Goal: Contribute content: Contribute content

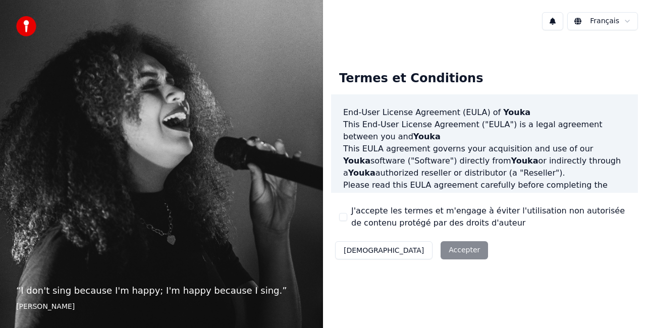
click at [342, 219] on button "J'accepte les termes et m'engage à éviter l'utilisation non autorisée de conten…" at bounding box center [343, 217] width 8 height 8
click at [441, 255] on button "Accepter" at bounding box center [464, 250] width 47 height 18
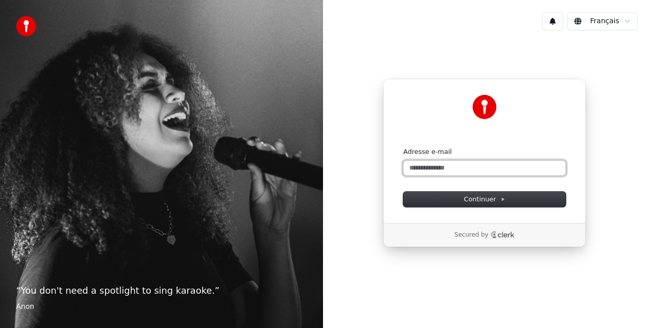
click at [452, 166] on input "Adresse e-mail" at bounding box center [484, 168] width 163 height 15
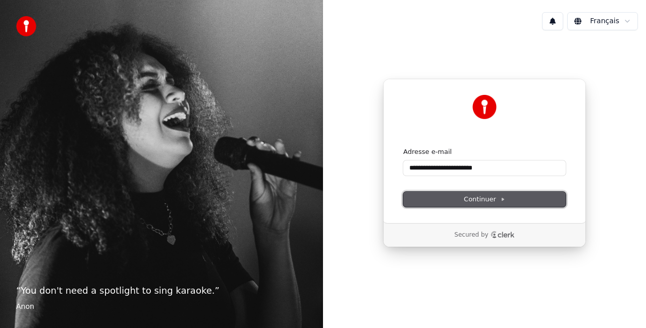
click at [475, 197] on span "Continuer" at bounding box center [484, 199] width 41 height 9
type input "**********"
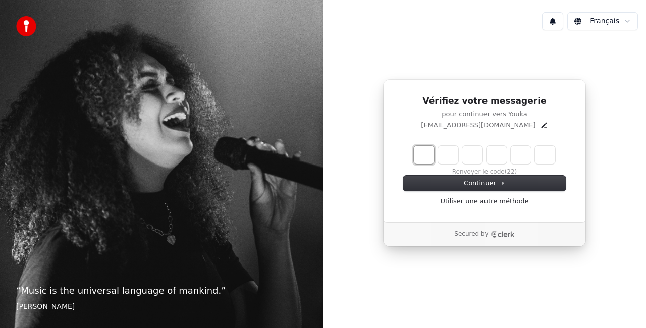
click at [427, 156] on input "Enter verification code" at bounding box center [495, 155] width 162 height 18
type input "******"
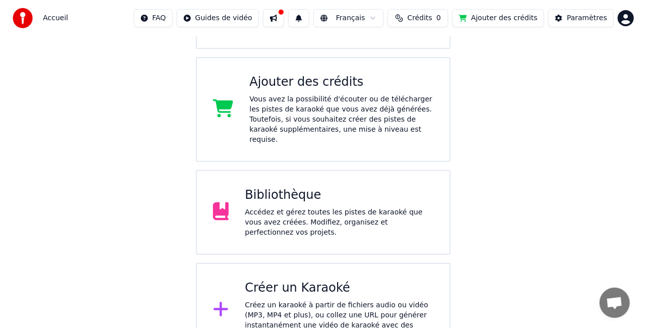
scroll to position [167, 0]
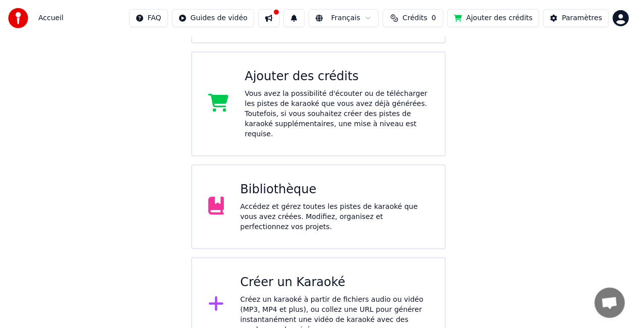
click at [302, 275] on div "Créer un Karaoké" at bounding box center [334, 283] width 189 height 16
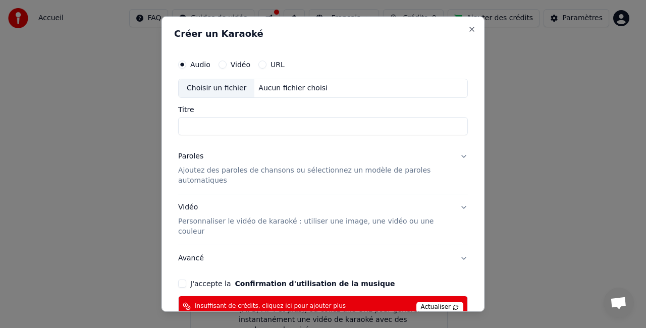
click at [261, 88] on div "Aucun fichier choisi" at bounding box center [292, 88] width 77 height 10
type input "**********"
drag, startPoint x: 329, startPoint y: 126, endPoint x: 159, endPoint y: 125, distance: 169.6
click at [159, 125] on body "**********" at bounding box center [318, 92] width 637 height 519
type input "*"
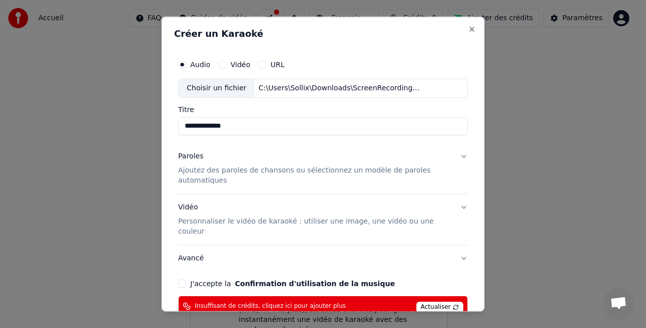
type input "**********"
click at [455, 155] on button "Paroles Ajoutez des paroles de chansons ou sélectionnez un modèle de paroles au…" at bounding box center [323, 168] width 290 height 50
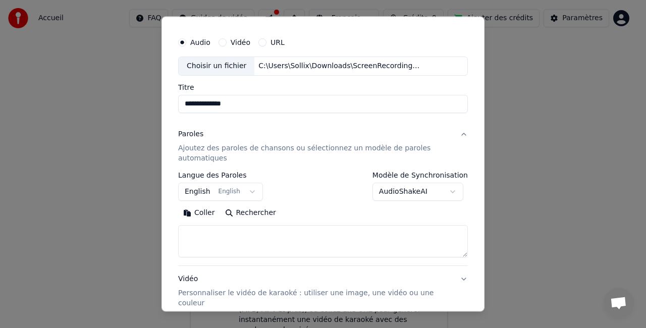
scroll to position [50, 0]
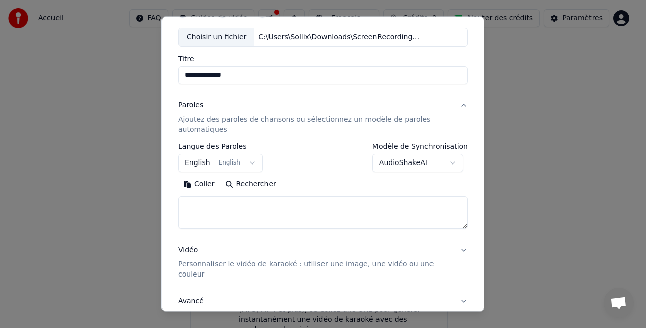
click at [243, 164] on button "English English" at bounding box center [220, 163] width 85 height 18
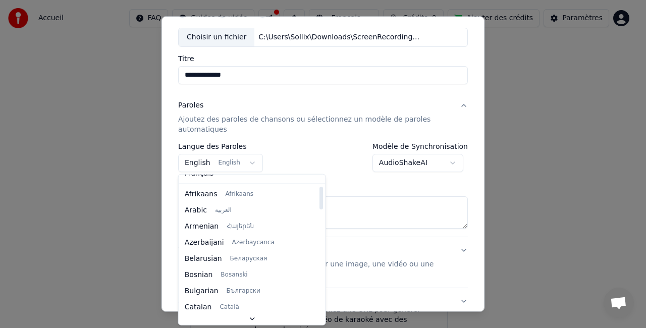
scroll to position [0, 0]
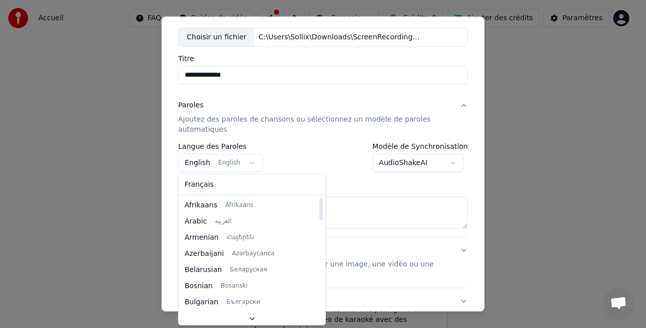
select select "**"
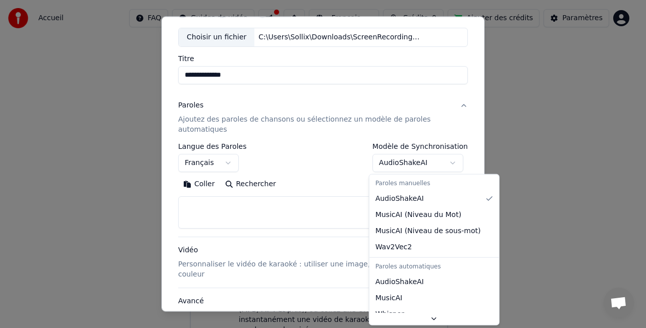
click at [421, 162] on body "**********" at bounding box center [318, 92] width 637 height 519
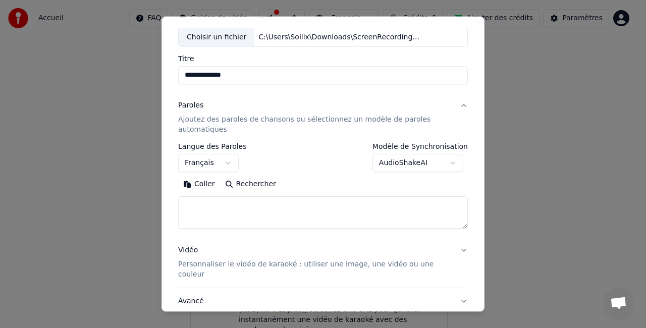
click at [421, 162] on body "**********" at bounding box center [318, 92] width 637 height 519
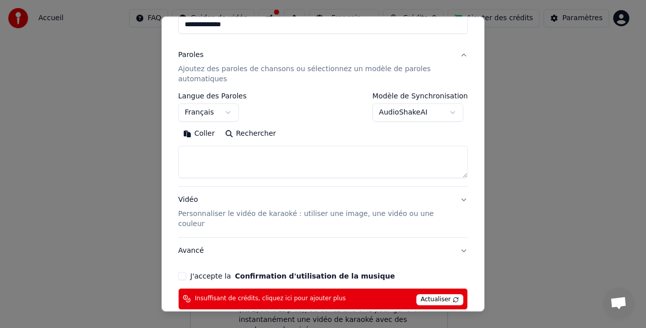
scroll to position [142, 0]
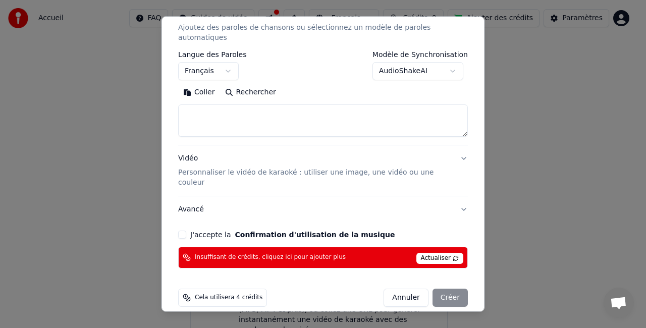
click at [177, 221] on div "**********" at bounding box center [323, 90] width 298 height 365
click at [184, 231] on button "J'accepte la Confirmation d'utilisation de la musique" at bounding box center [182, 235] width 8 height 8
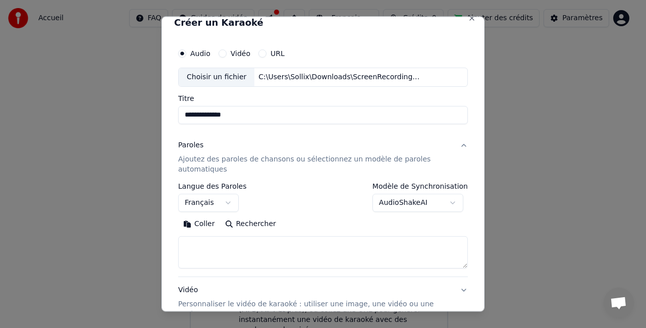
scroll to position [0, 0]
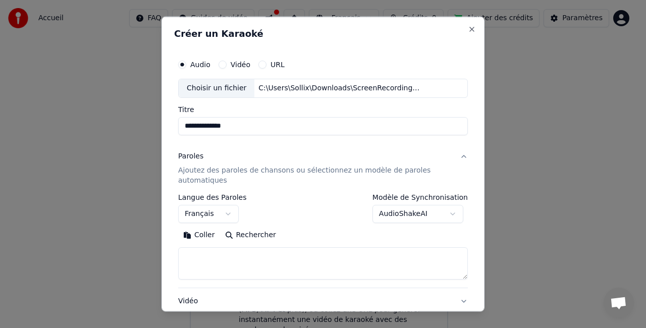
click at [220, 258] on textarea at bounding box center [323, 263] width 290 height 32
click at [206, 224] on div "**********" at bounding box center [323, 236] width 290 height 86
click at [206, 229] on button "Coller" at bounding box center [199, 235] width 42 height 16
drag, startPoint x: 237, startPoint y: 254, endPoint x: 181, endPoint y: 254, distance: 56.5
click at [181, 254] on textarea at bounding box center [319, 263] width 282 height 32
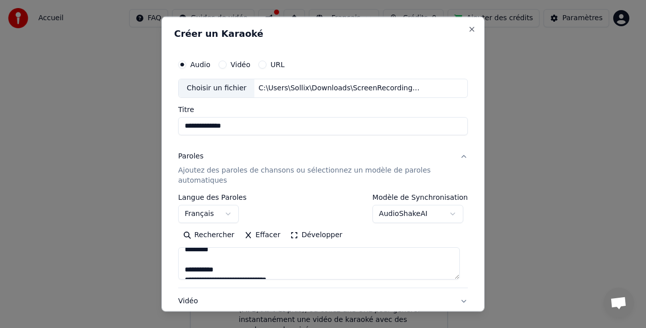
scroll to position [50, 0]
drag, startPoint x: 224, startPoint y: 268, endPoint x: 185, endPoint y: 268, distance: 38.9
click at [185, 268] on textarea at bounding box center [319, 263] width 282 height 32
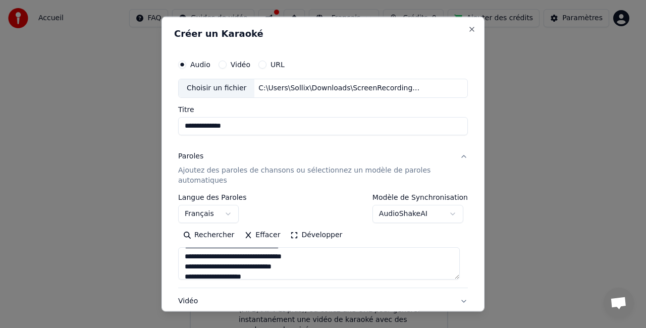
scroll to position [202, 0]
drag, startPoint x: 223, startPoint y: 258, endPoint x: 185, endPoint y: 256, distance: 37.4
click at [185, 256] on textarea at bounding box center [319, 263] width 282 height 32
click at [289, 228] on button "Développer" at bounding box center [316, 235] width 62 height 16
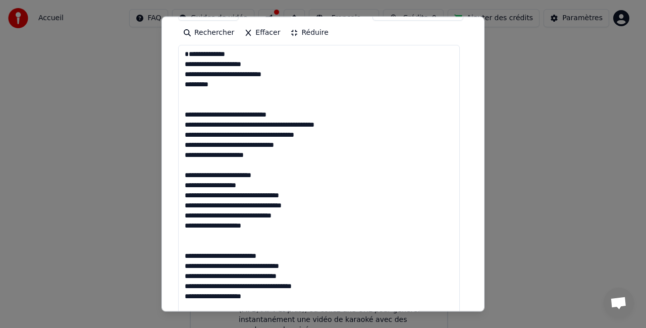
drag, startPoint x: 264, startPoint y: 184, endPoint x: 179, endPoint y: 181, distance: 85.4
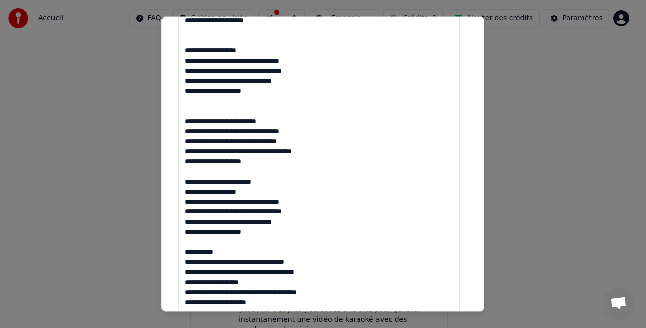
scroll to position [353, 0]
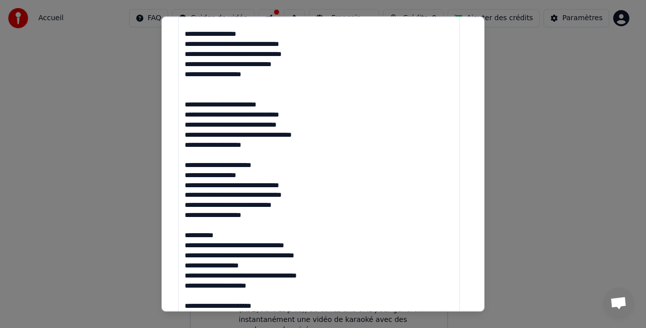
drag, startPoint x: 265, startPoint y: 176, endPoint x: 183, endPoint y: 176, distance: 82.8
drag, startPoint x: 220, startPoint y: 244, endPoint x: 178, endPoint y: 244, distance: 42.4
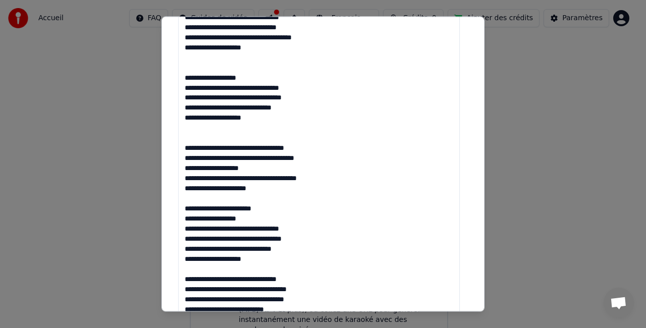
scroll to position [454, 0]
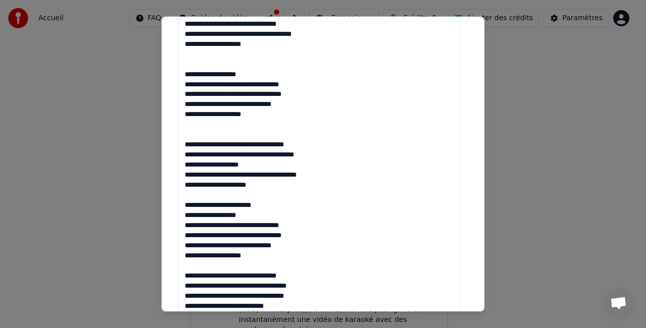
drag, startPoint x: 267, startPoint y: 215, endPoint x: 182, endPoint y: 220, distance: 85.5
click at [180, 219] on textarea at bounding box center [319, 332] width 282 height 1078
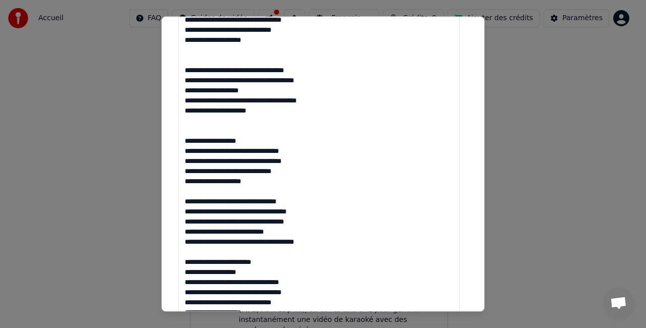
scroll to position [606, 0]
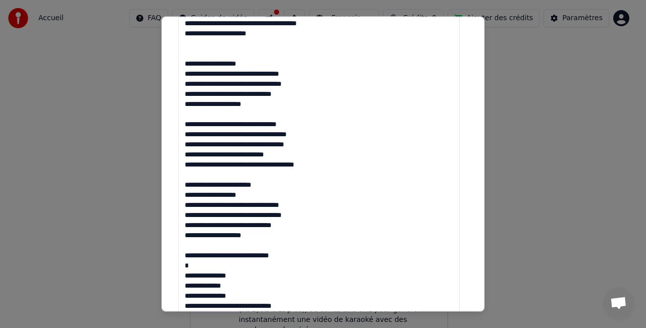
drag, startPoint x: 310, startPoint y: 132, endPoint x: 183, endPoint y: 135, distance: 127.2
click at [183, 135] on textarea at bounding box center [319, 180] width 282 height 1078
drag, startPoint x: 262, startPoint y: 197, endPoint x: 185, endPoint y: 195, distance: 77.3
click at [185, 195] on textarea at bounding box center [319, 180] width 282 height 1078
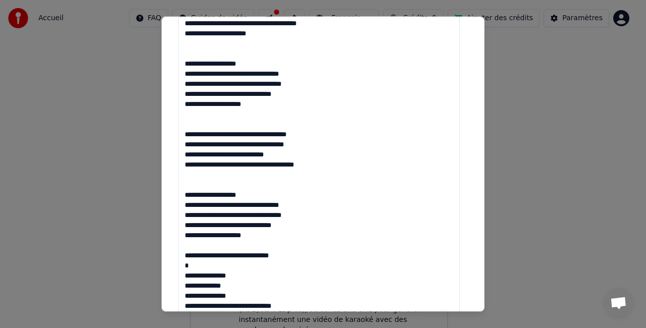
drag, startPoint x: 280, startPoint y: 263, endPoint x: 181, endPoint y: 266, distance: 99.5
click at [181, 266] on textarea at bounding box center [319, 180] width 282 height 1078
click at [191, 274] on textarea at bounding box center [319, 180] width 282 height 1078
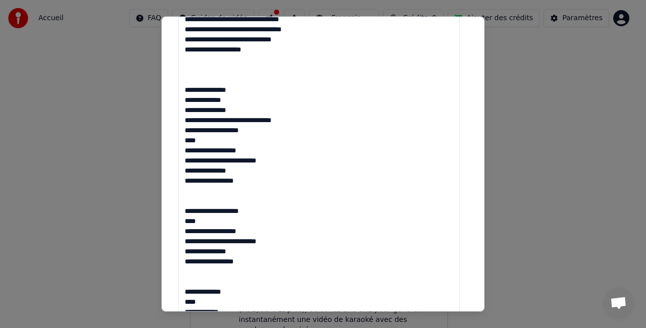
scroll to position [808, 0]
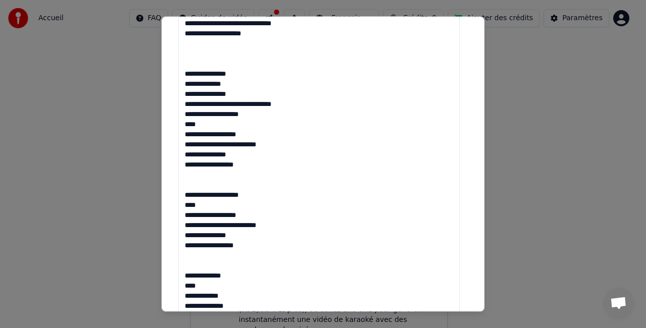
drag, startPoint x: 250, startPoint y: 254, endPoint x: 184, endPoint y: 121, distance: 149.4
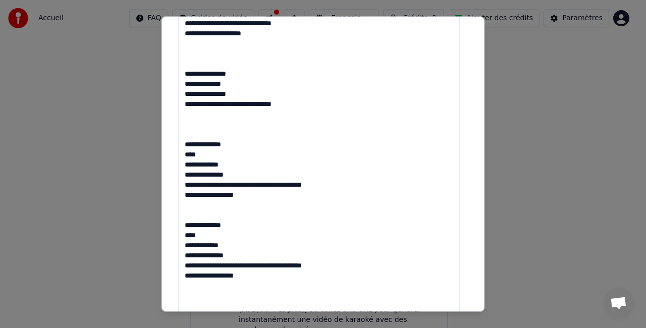
drag, startPoint x: 246, startPoint y: 204, endPoint x: 181, endPoint y: 153, distance: 83.4
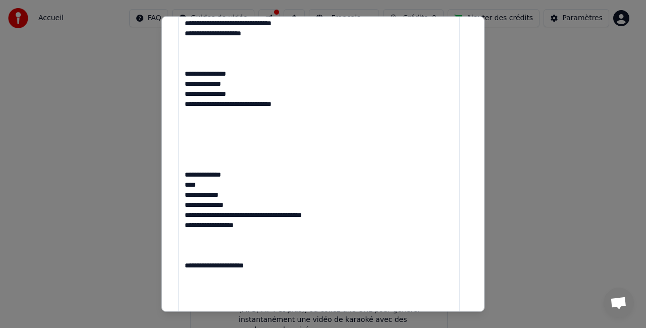
drag, startPoint x: 237, startPoint y: 274, endPoint x: 182, endPoint y: 186, distance: 103.6
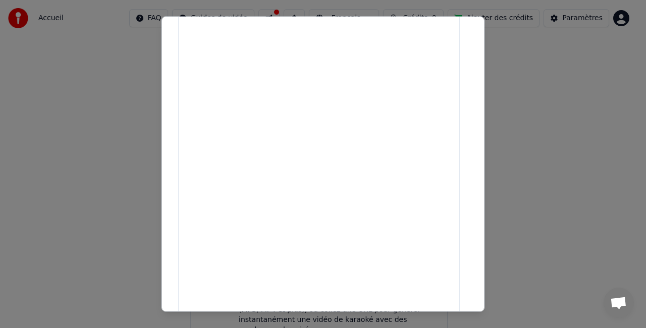
scroll to position [1009, 0]
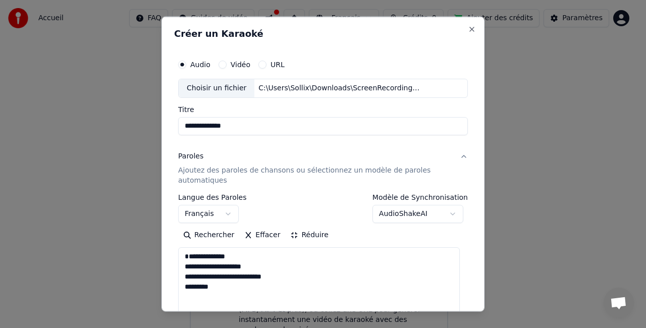
scroll to position [50, 0]
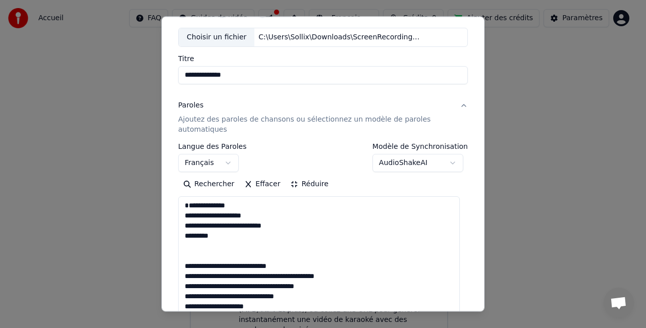
type textarea "**********"
click at [295, 185] on button "Réduire" at bounding box center [309, 184] width 48 height 16
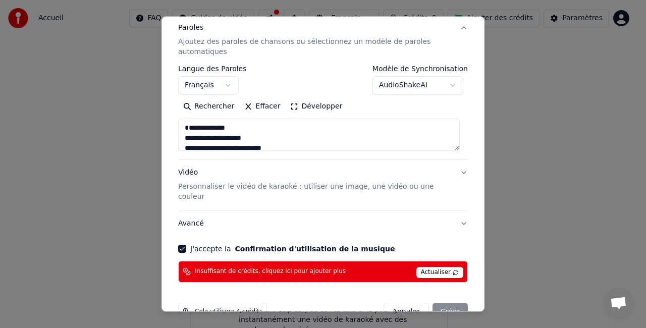
scroll to position [142, 0]
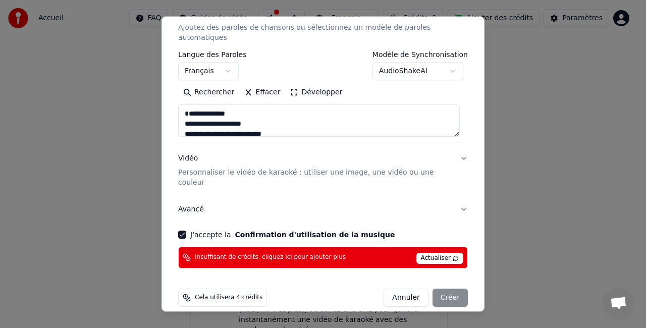
click at [431, 253] on span "Actualiser" at bounding box center [439, 258] width 47 height 11
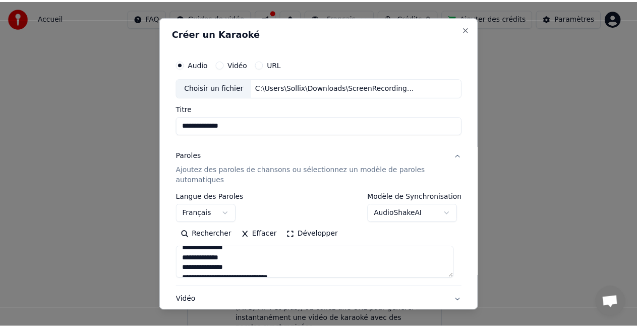
scroll to position [652, 0]
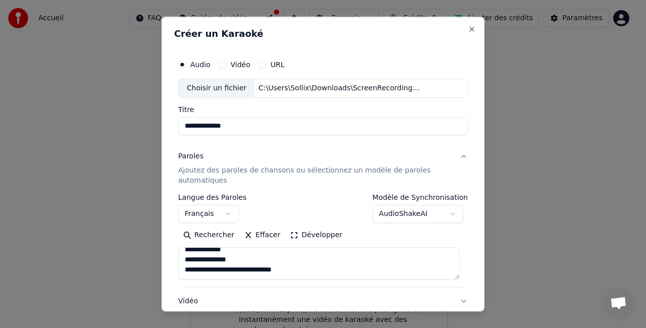
drag, startPoint x: 182, startPoint y: 266, endPoint x: 308, endPoint y: 277, distance: 126.6
click at [308, 277] on textarea at bounding box center [319, 263] width 282 height 32
click at [468, 27] on button "Close" at bounding box center [472, 29] width 8 height 8
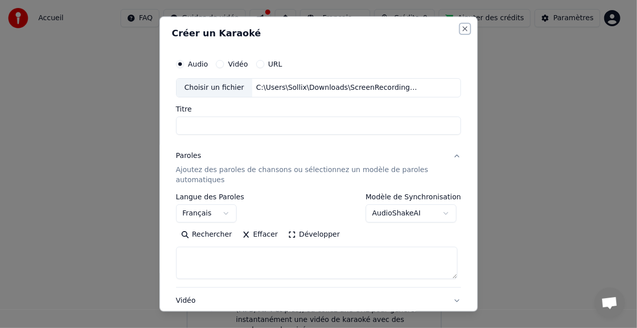
select select
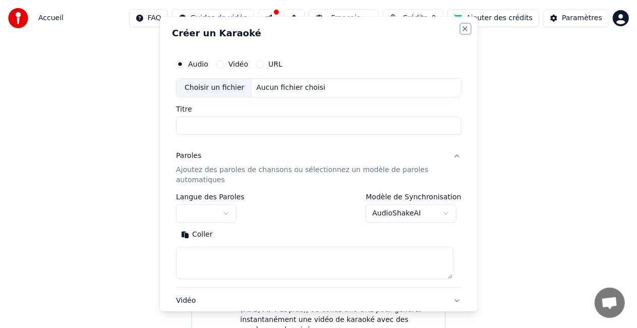
scroll to position [0, 0]
